Goal: Contribute content

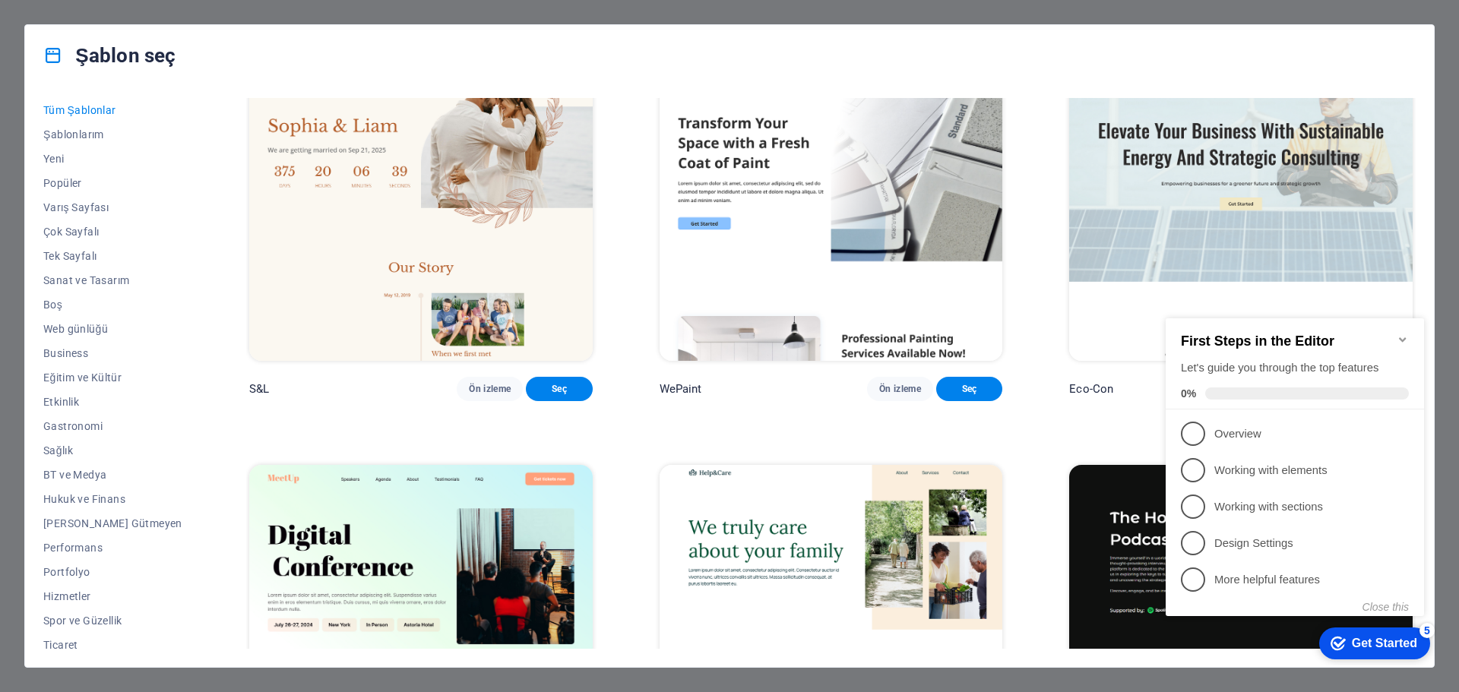
scroll to position [988, 0]
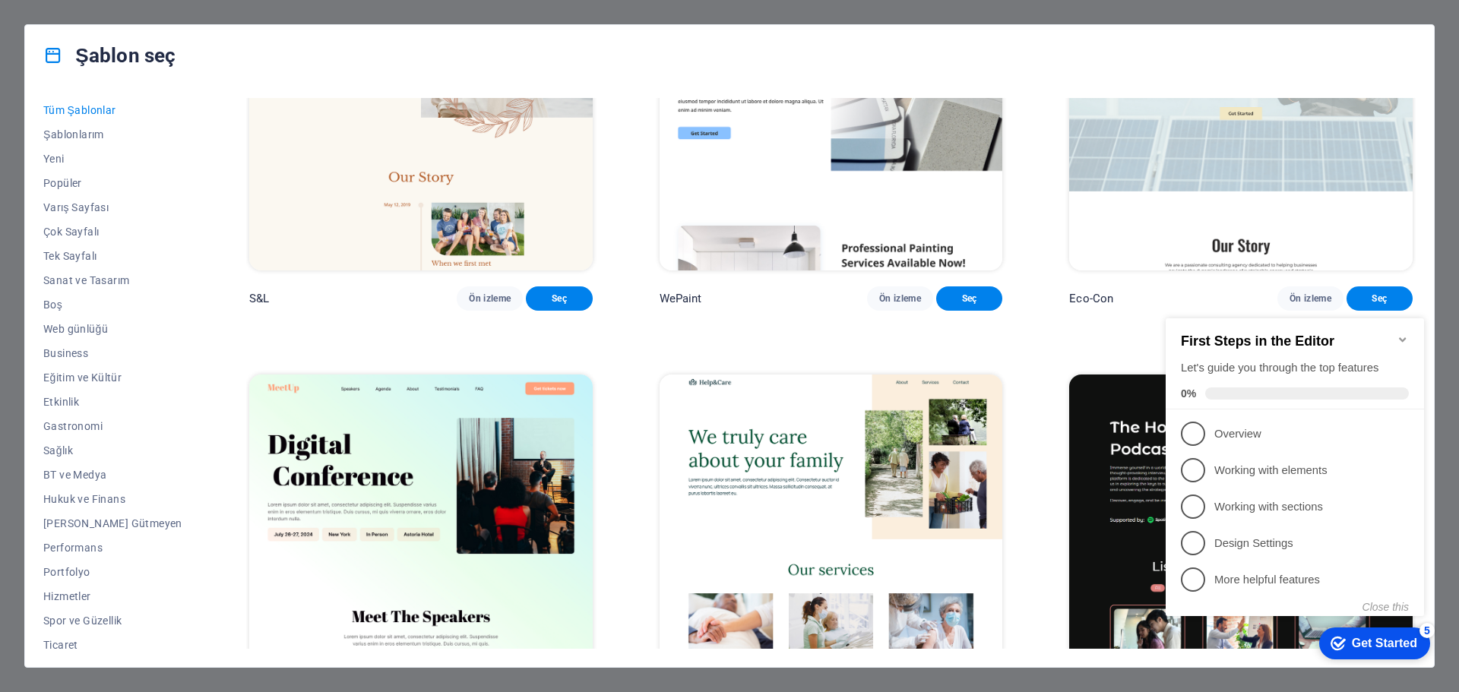
click at [1404, 334] on icon "Minimize checklist" at bounding box center [1403, 340] width 12 height 12
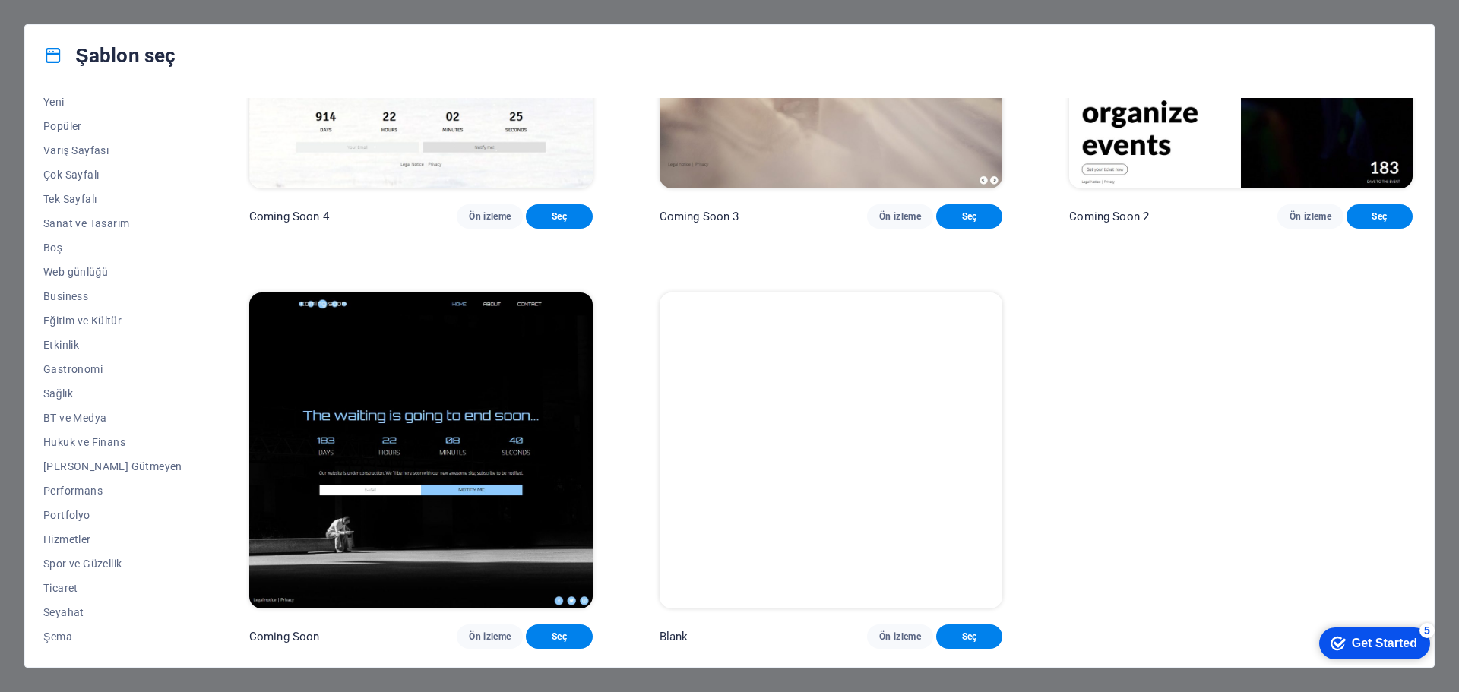
scroll to position [22979, 0]
click at [811, 461] on img at bounding box center [831, 451] width 343 height 316
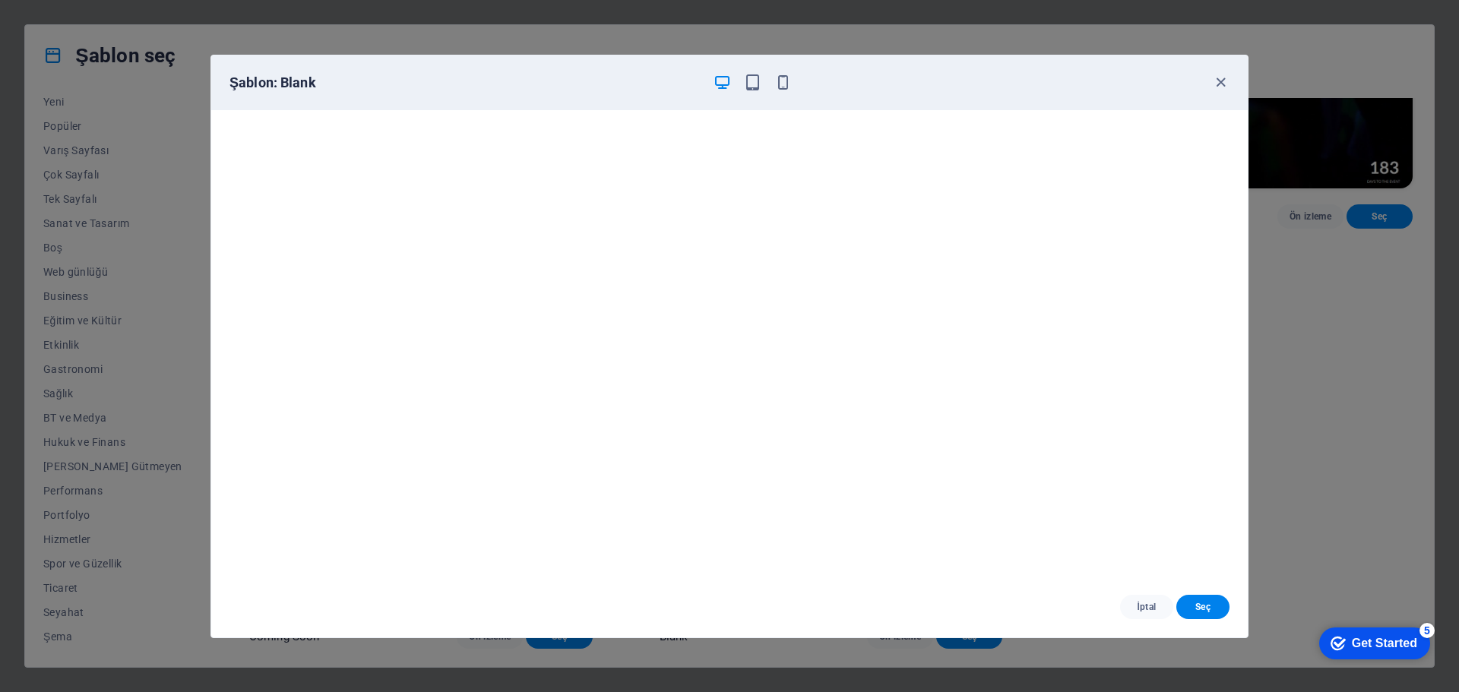
click at [1199, 603] on span "Seç" at bounding box center [1203, 607] width 29 height 12
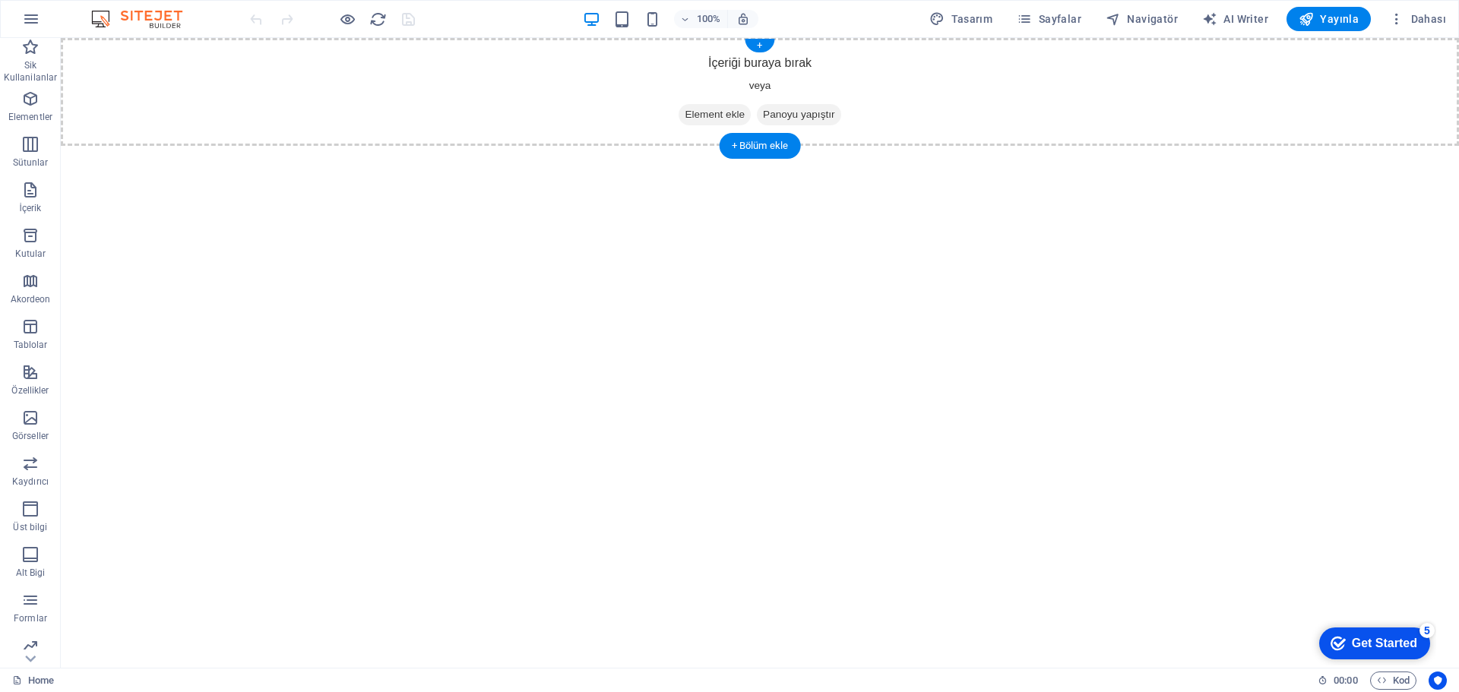
click at [723, 112] on span "Element ekle" at bounding box center [715, 114] width 72 height 21
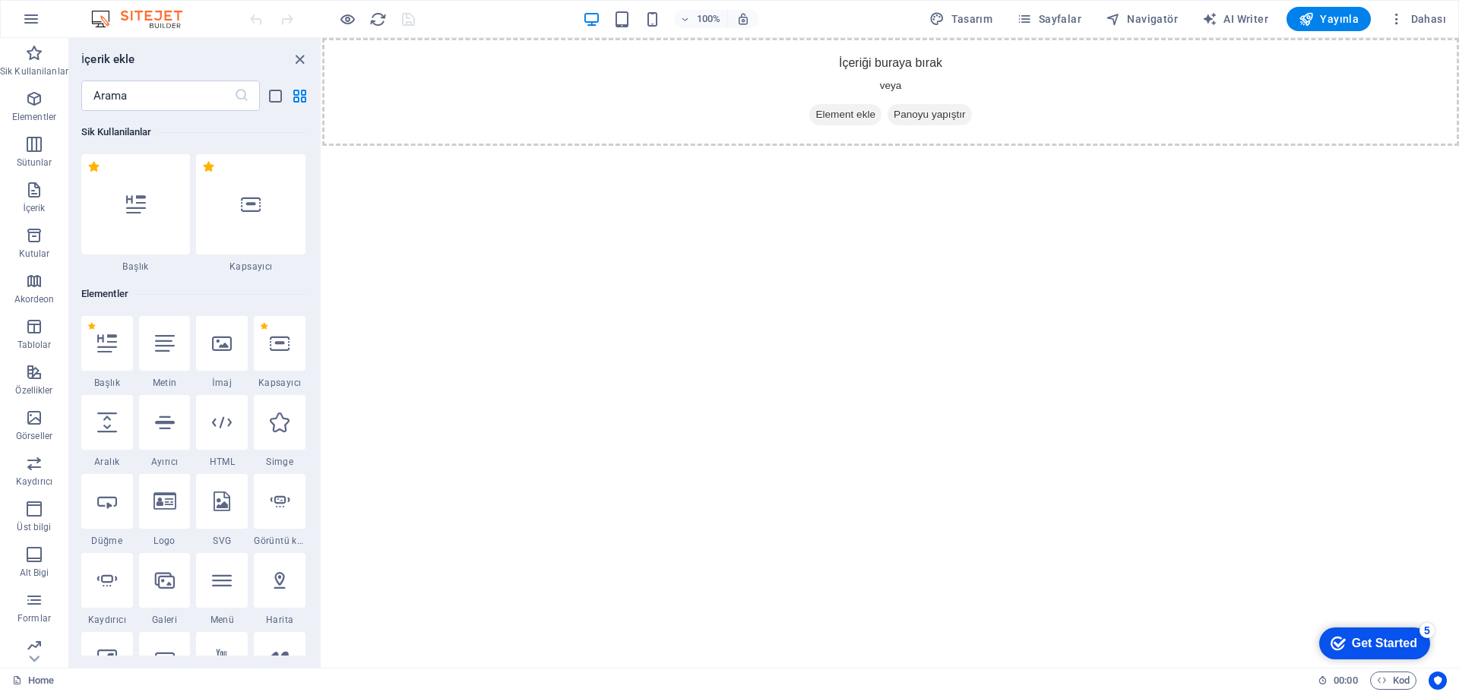
click at [166, 505] on icon at bounding box center [165, 502] width 23 height 20
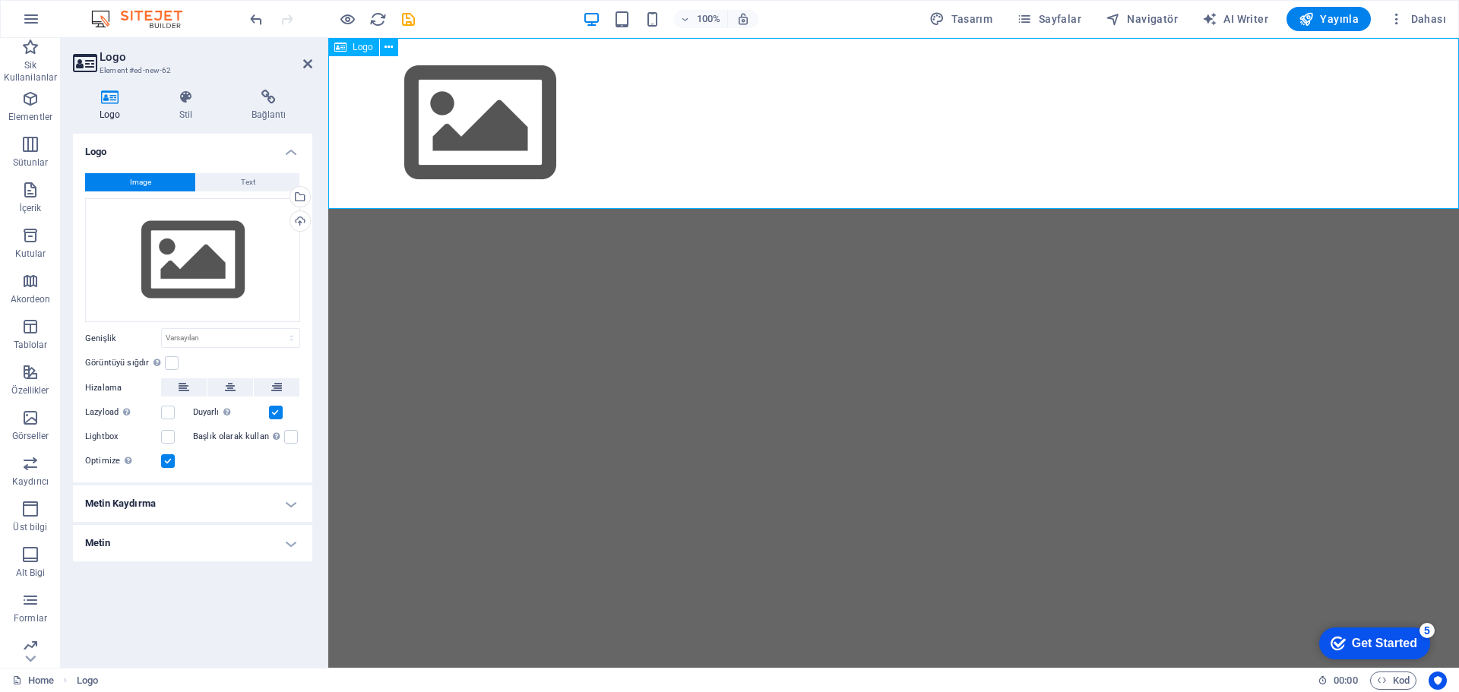
click at [476, 113] on div at bounding box center [893, 123] width 1131 height 171
click at [212, 269] on div "Dosyaları buraya sürükleyin, dosyaları seçmek için tıklayın veya Dosyalardan ya…" at bounding box center [192, 260] width 215 height 125
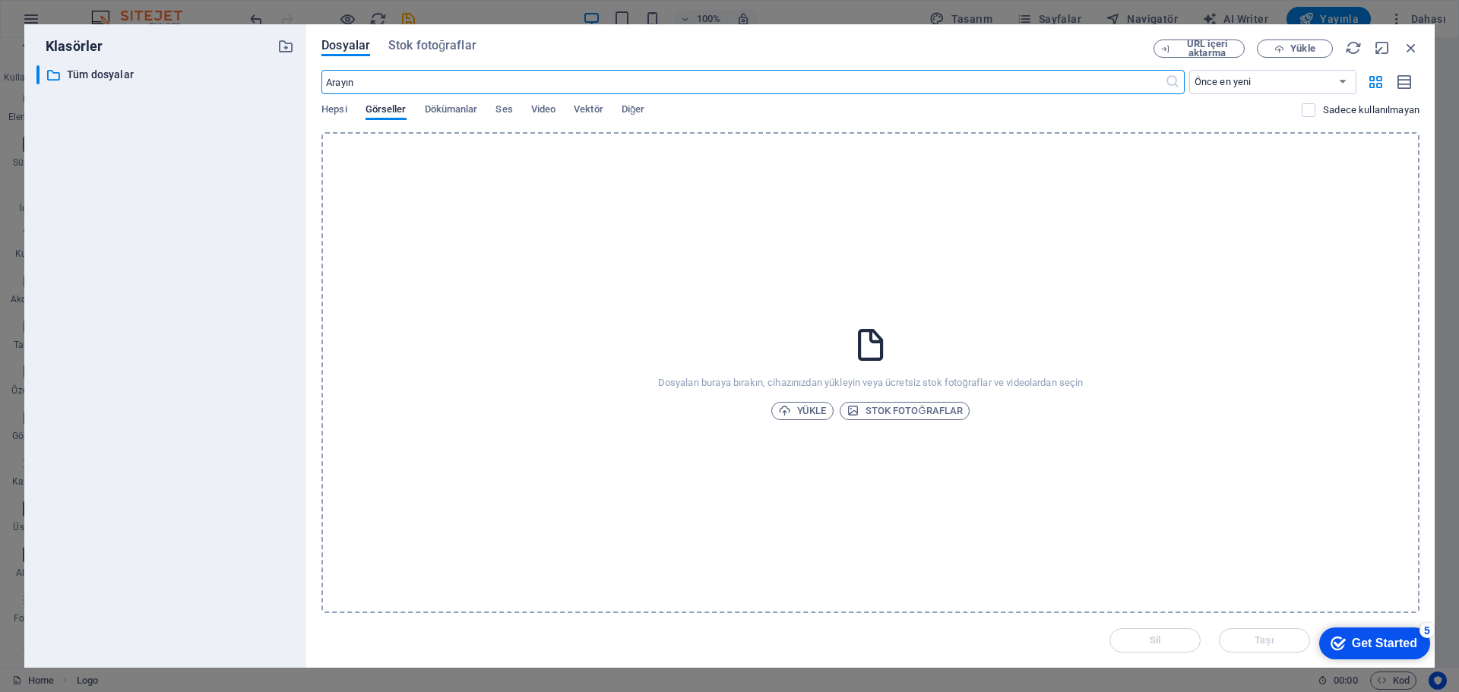
click at [812, 410] on span "Yükle" at bounding box center [802, 411] width 49 height 18
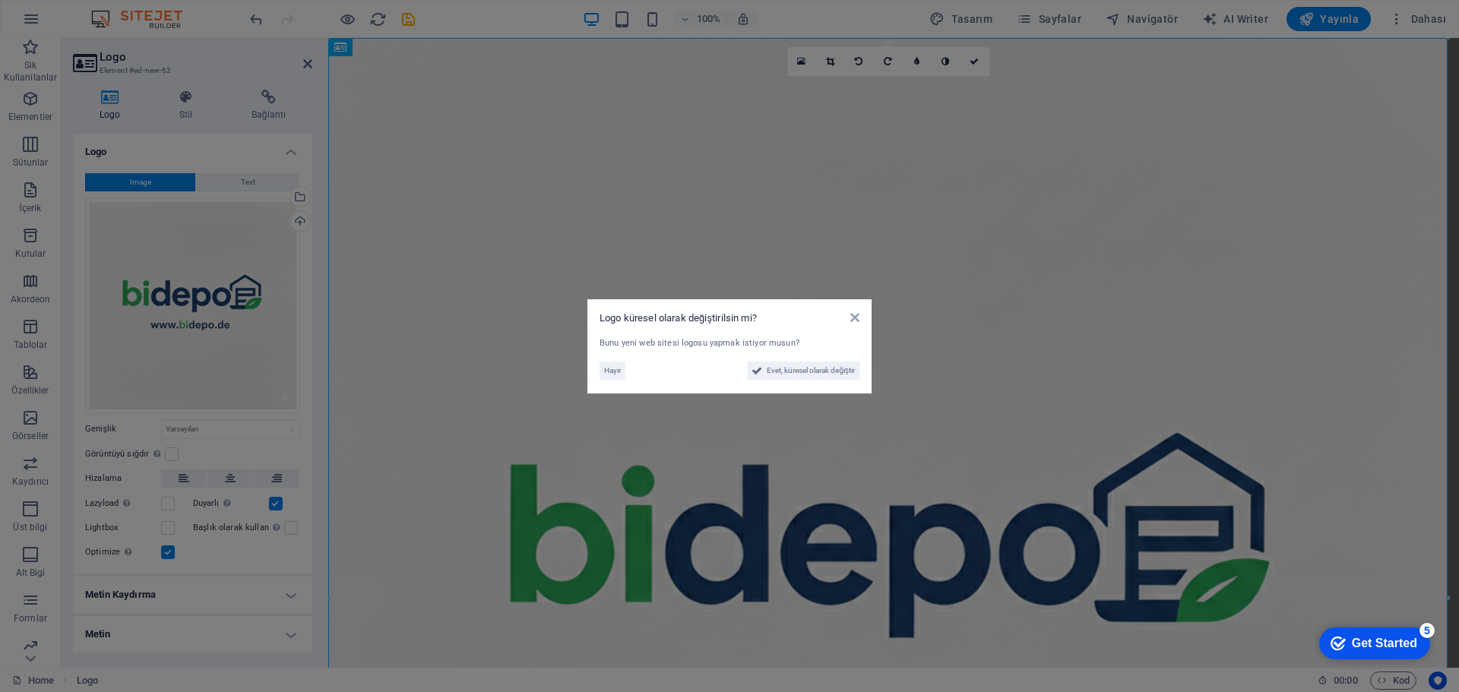
click at [784, 373] on span "Evet, küresel olarak değiştir" at bounding box center [811, 371] width 88 height 18
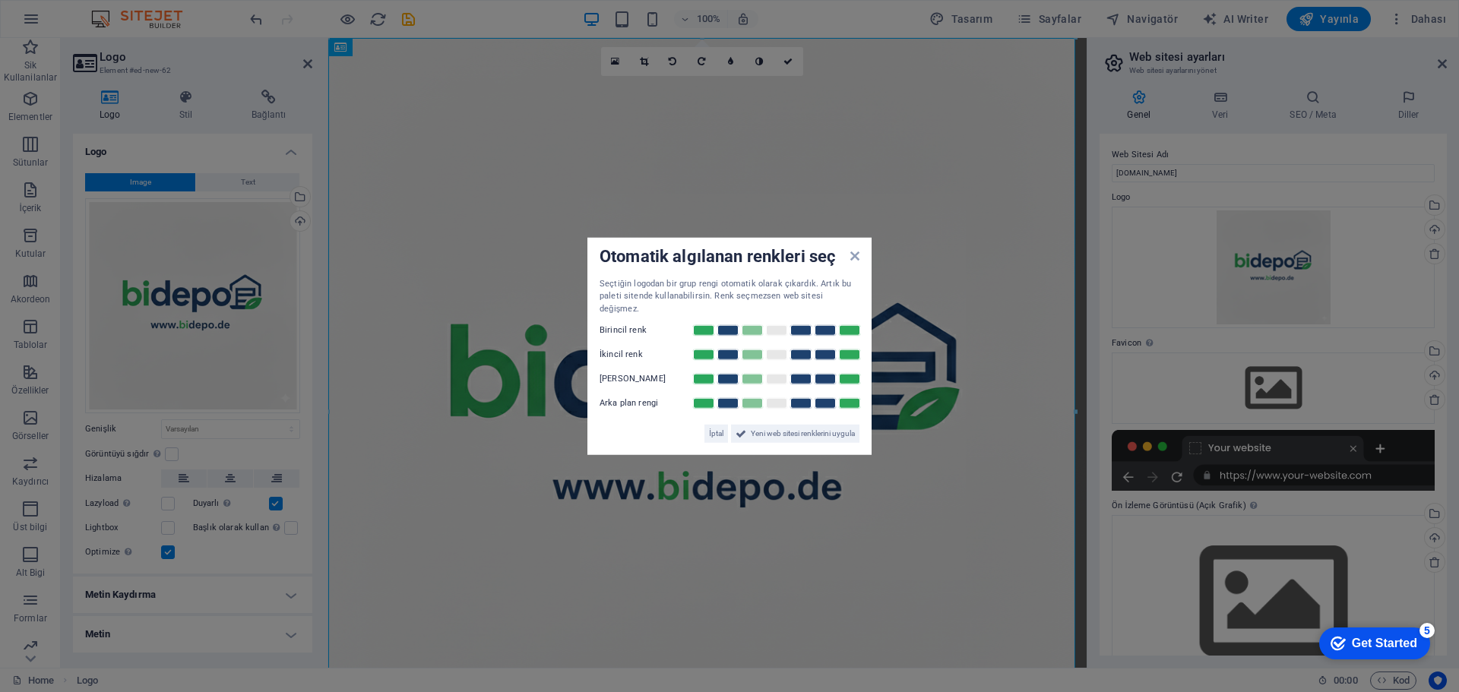
click at [758, 431] on span "Yeni web sitesi renklerini uygula" at bounding box center [803, 434] width 104 height 18
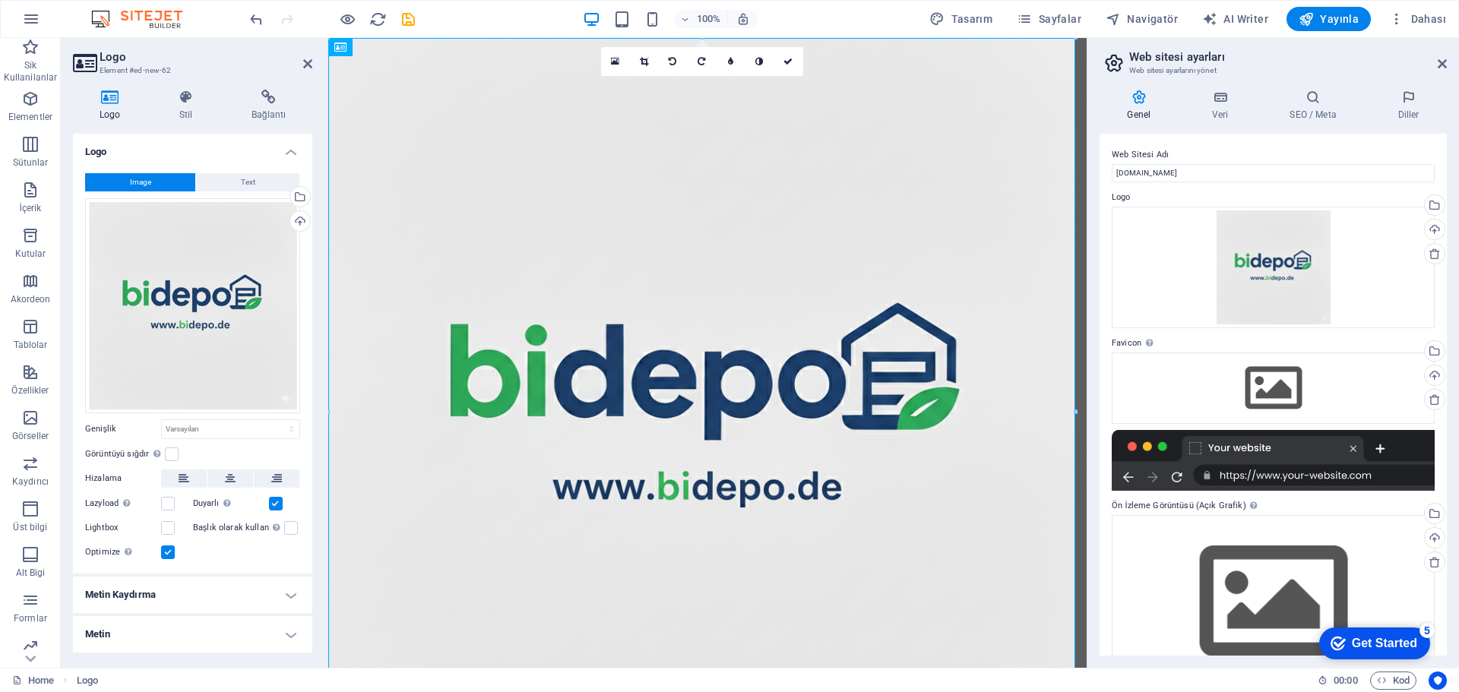
click at [1337, 27] on button "Yayınla" at bounding box center [1329, 19] width 84 height 24
